Goal: Complete application form

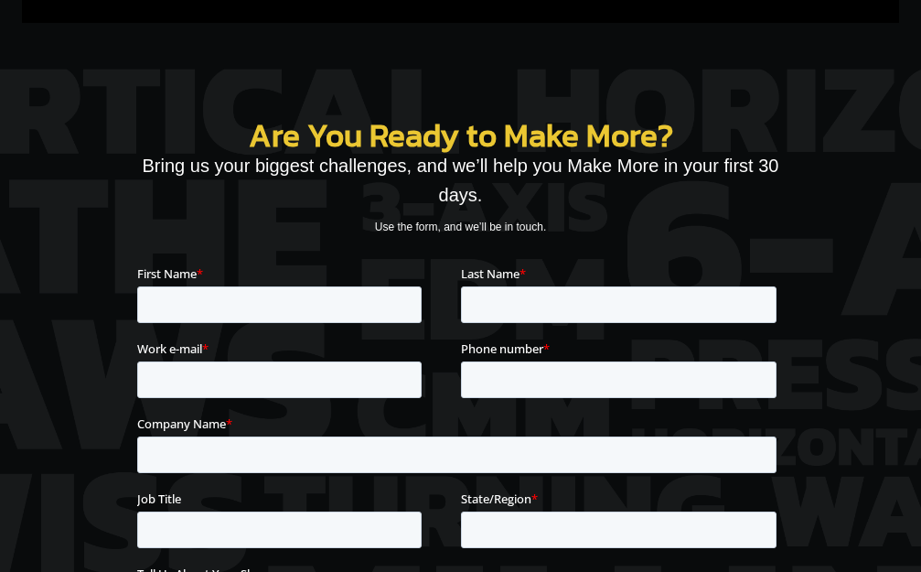
scroll to position [7932, 0]
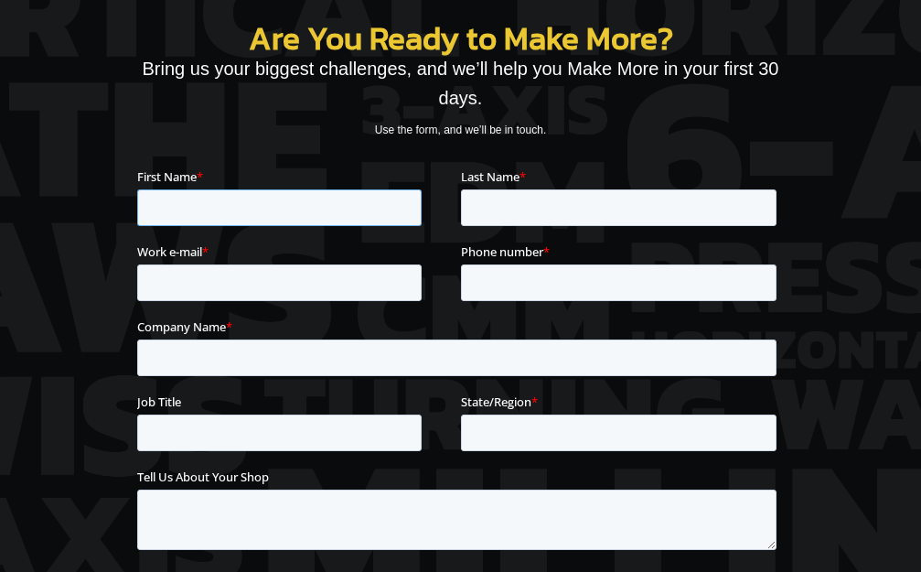
click at [192, 214] on input "First Name *" at bounding box center [279, 206] width 284 height 37
type input "[PERSON_NAME]"
type input "[EMAIL_ADDRESS][DOMAIN_NAME]"
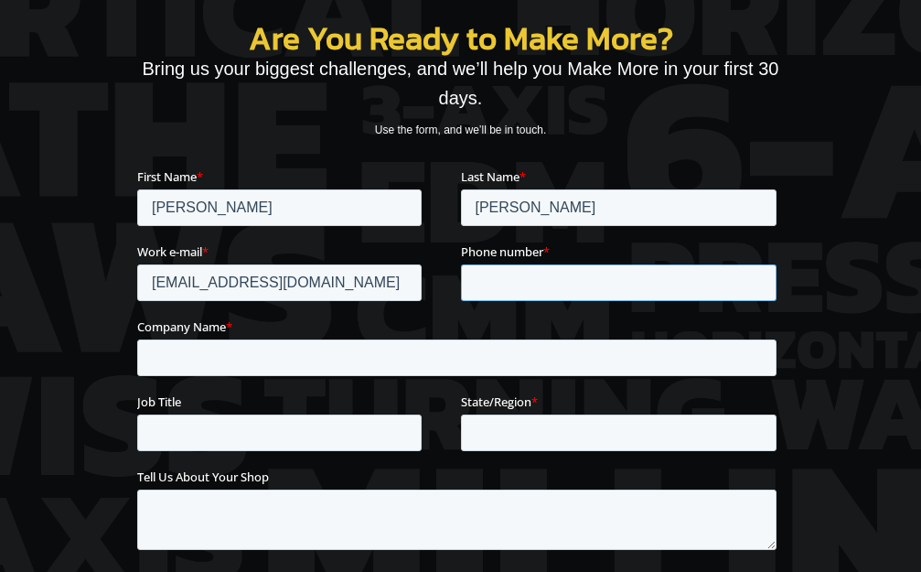
type input "2015895689"
type input "Greenmarketing-us"
type input "WI"
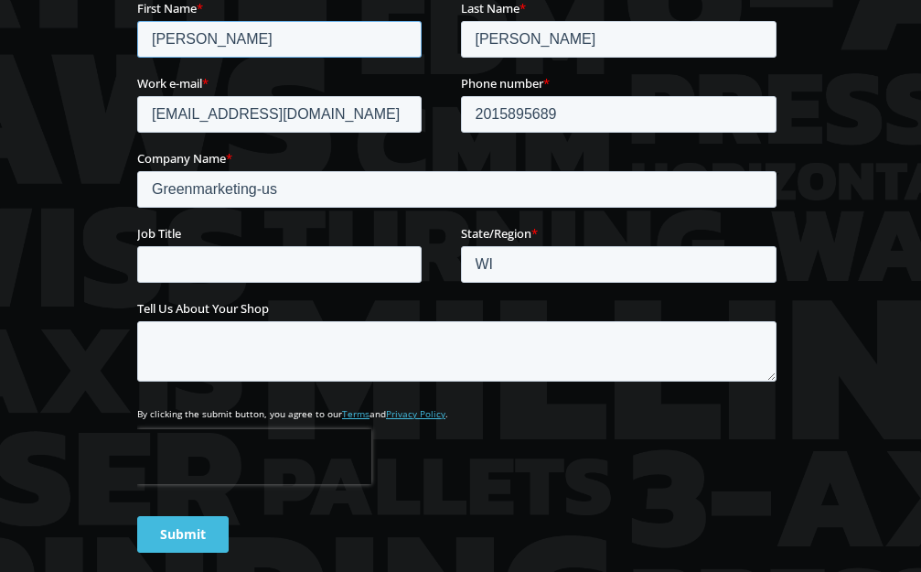
scroll to position [8115, 0]
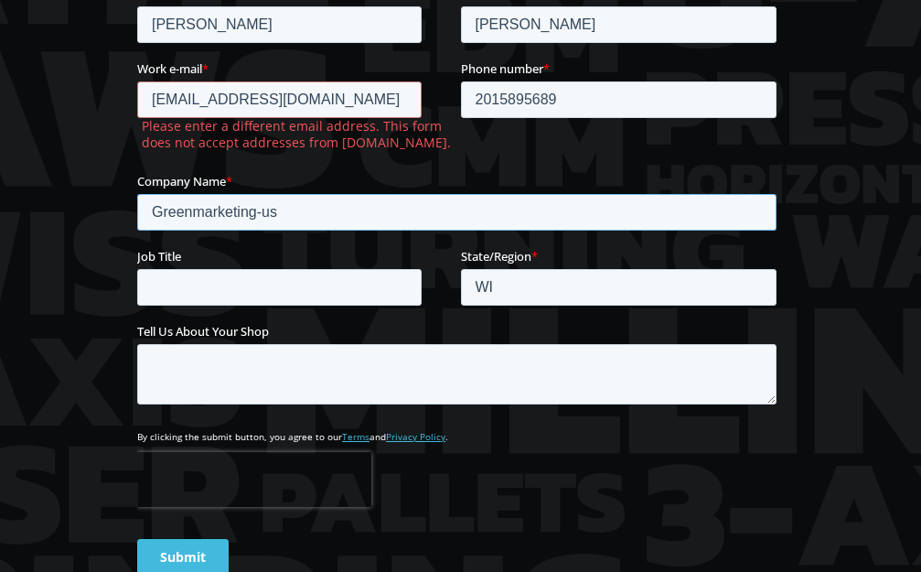
click at [230, 215] on input "Greenmarketing-us" at bounding box center [456, 212] width 639 height 37
click at [175, 292] on input "Job Title" at bounding box center [279, 287] width 284 height 37
click at [689, 357] on textarea "Tell Us About Your Shop" at bounding box center [456, 374] width 639 height 60
paste textarea "Lorem, Ipsumdolo si ame con! A el seddoei te incidi ut lab etdol ma aliquaenim …"
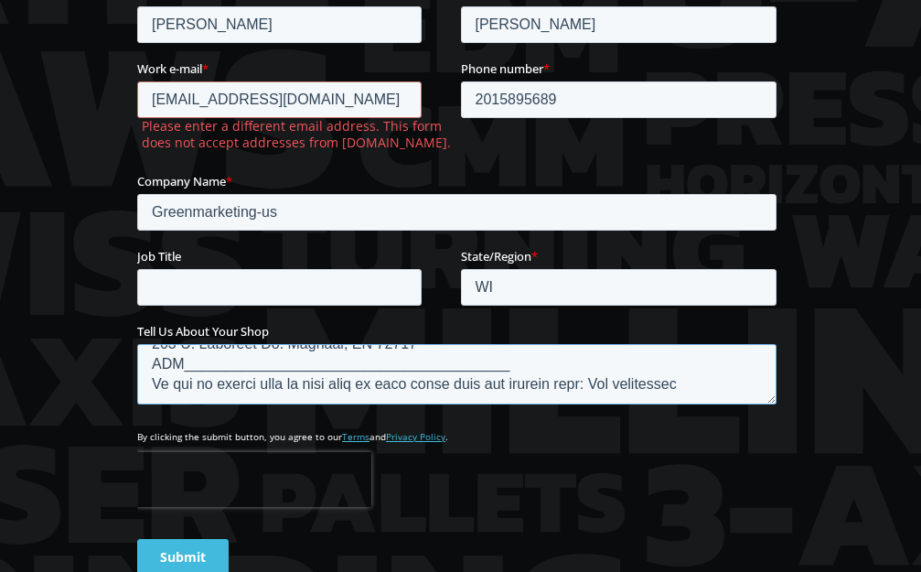
scroll to position [1104, 0]
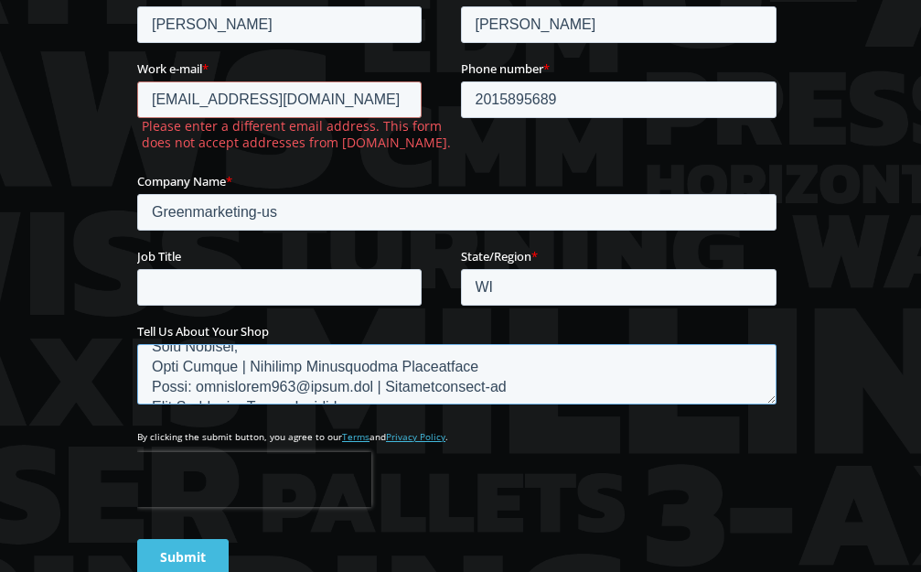
drag, startPoint x: 241, startPoint y: 365, endPoint x: 481, endPoint y: 363, distance: 239.6
click at [481, 363] on textarea "Tell Us About Your Shop" at bounding box center [456, 374] width 639 height 60
type textarea "Lorem, Ipsumdolo si ame con! A el seddoei te incidi ut lab etdol ma aliquaenim …"
click at [185, 285] on input "Job Title" at bounding box center [279, 287] width 284 height 37
paste input "Business Development Coordinator"
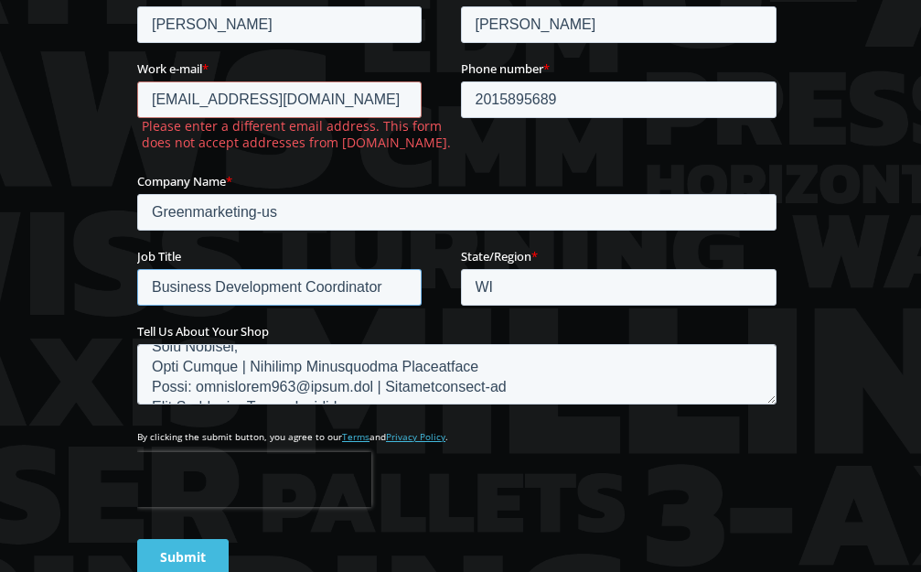
scroll to position [8297, 0]
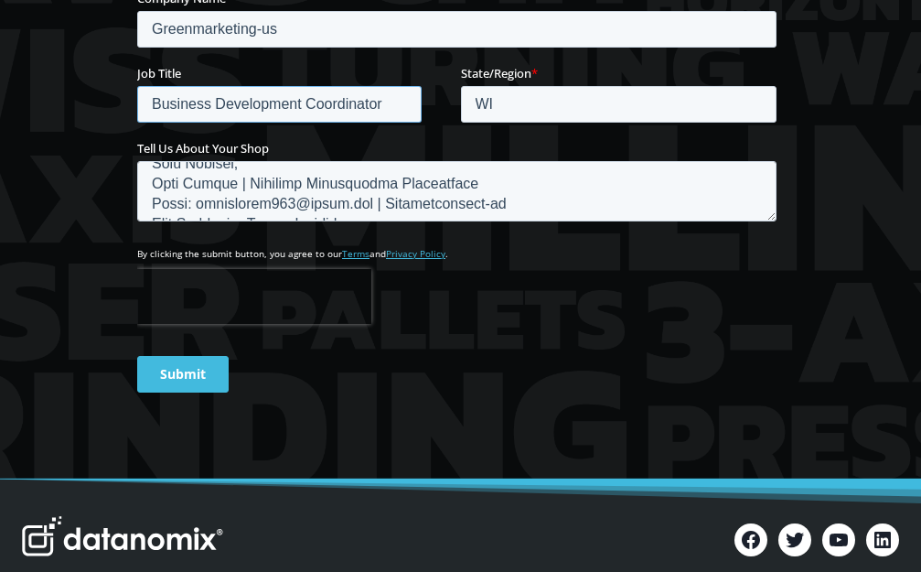
type input "Business Development Coordinator"
drag, startPoint x: 177, startPoint y: 371, endPoint x: 192, endPoint y: 49, distance: 322.2
click at [177, 370] on input "Submit" at bounding box center [182, 374] width 91 height 37
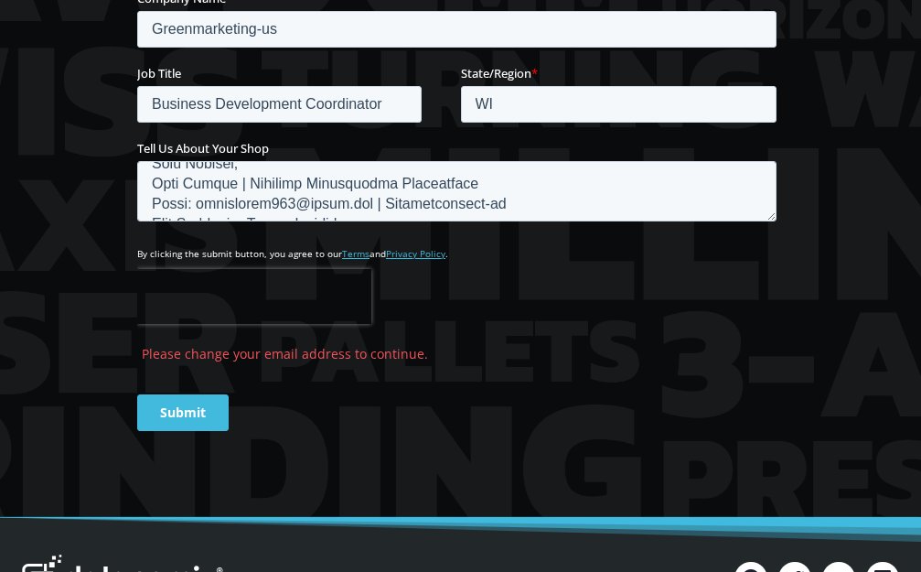
click at [164, 420] on input "Submit" at bounding box center [182, 412] width 91 height 37
